Goal: Use online tool/utility

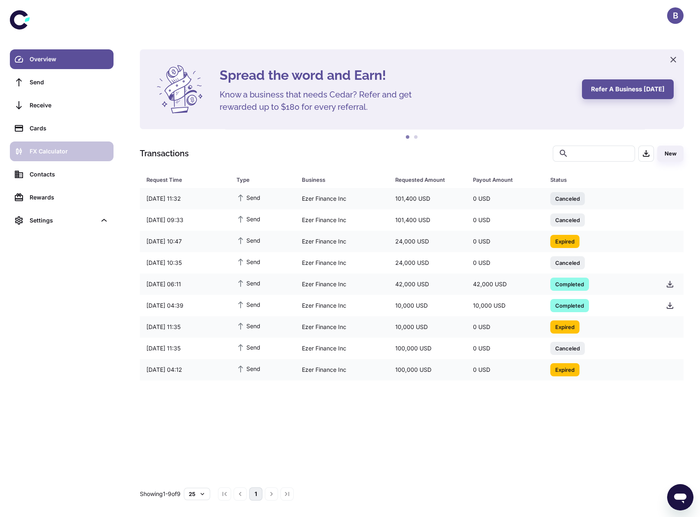
click at [66, 148] on div "FX Calculator" at bounding box center [69, 151] width 79 height 9
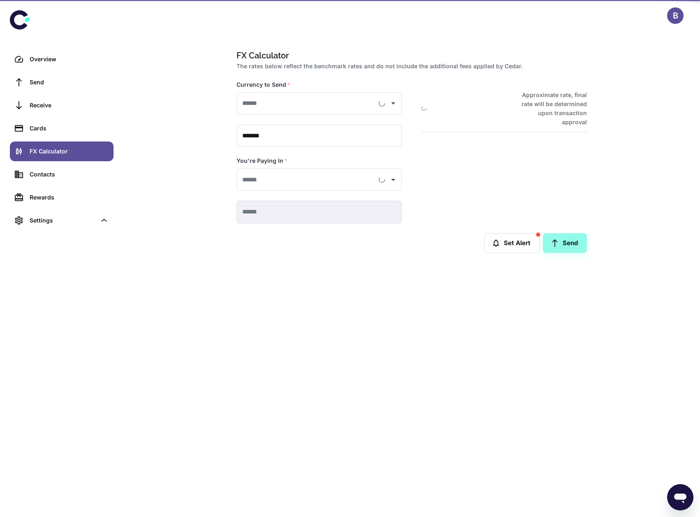
type input "**********"
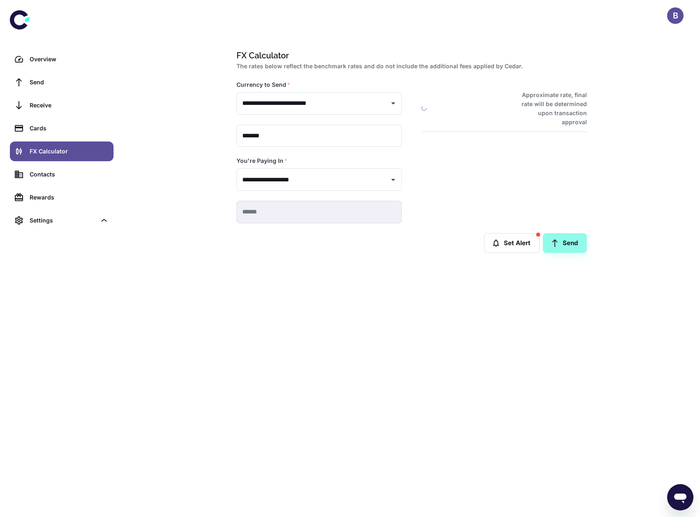
type input "**********"
click at [557, 246] on icon at bounding box center [554, 243] width 9 height 9
